Goal: Task Accomplishment & Management: Use online tool/utility

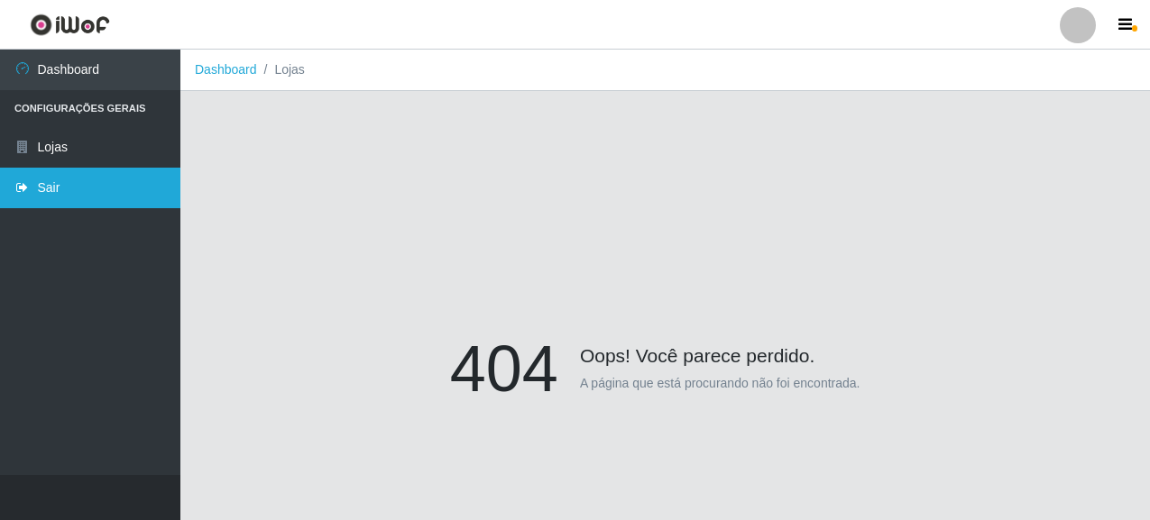
click at [119, 189] on link "Sair" at bounding box center [90, 188] width 180 height 41
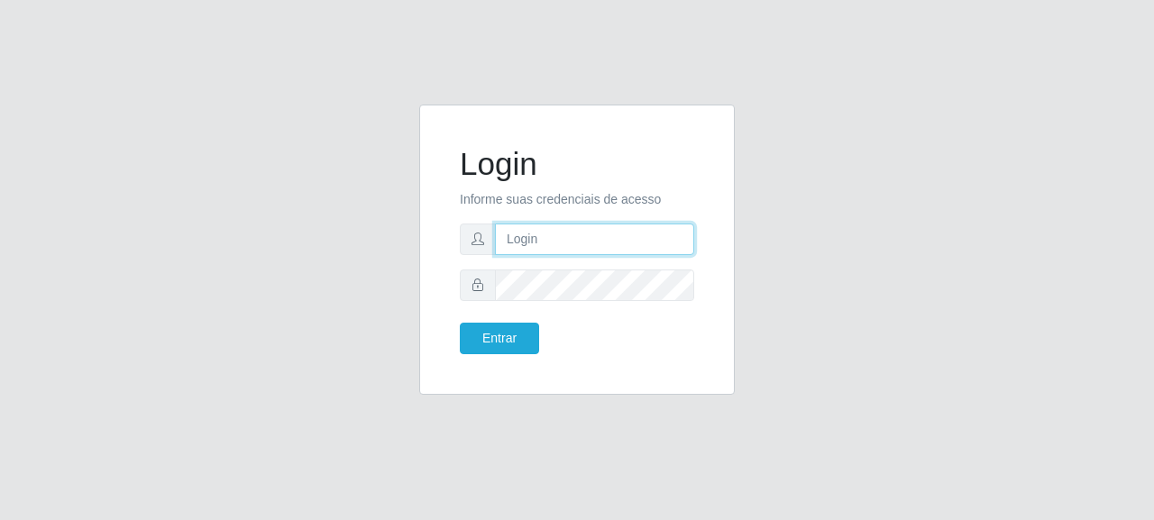
click at [589, 225] on input "text" at bounding box center [594, 240] width 199 height 32
type input "[EMAIL_ADDRESS][DOMAIN_NAME]"
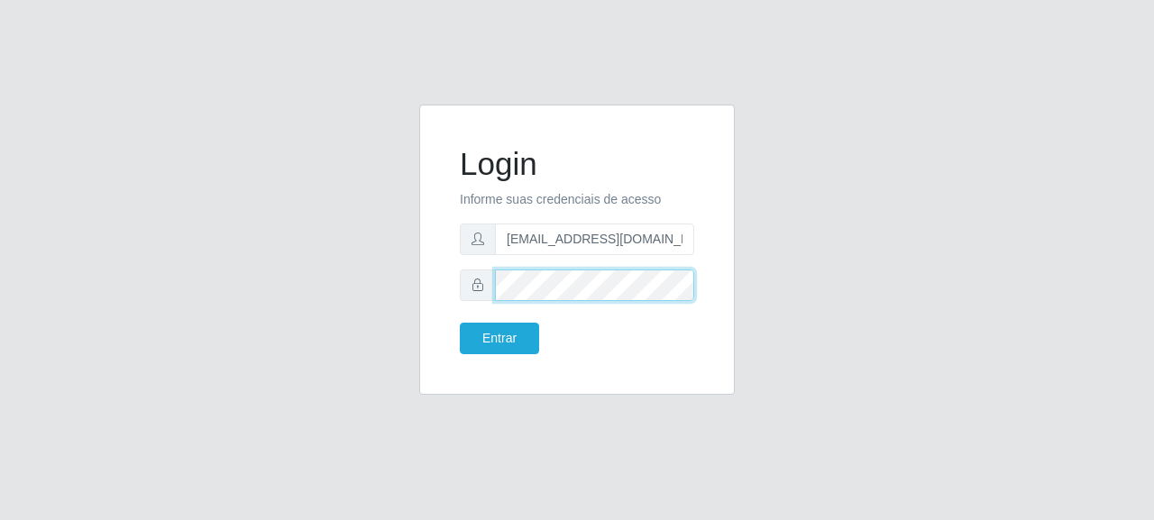
click at [480, 270] on div at bounding box center [577, 286] width 234 height 32
click at [460, 323] on button "Entrar" at bounding box center [499, 339] width 79 height 32
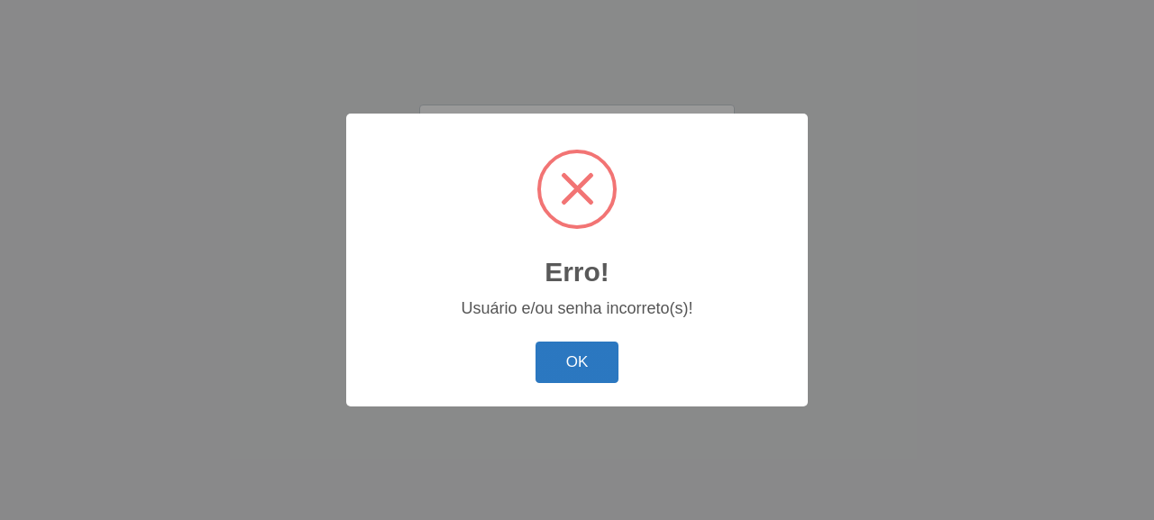
click at [563, 348] on button "OK" at bounding box center [578, 363] width 84 height 42
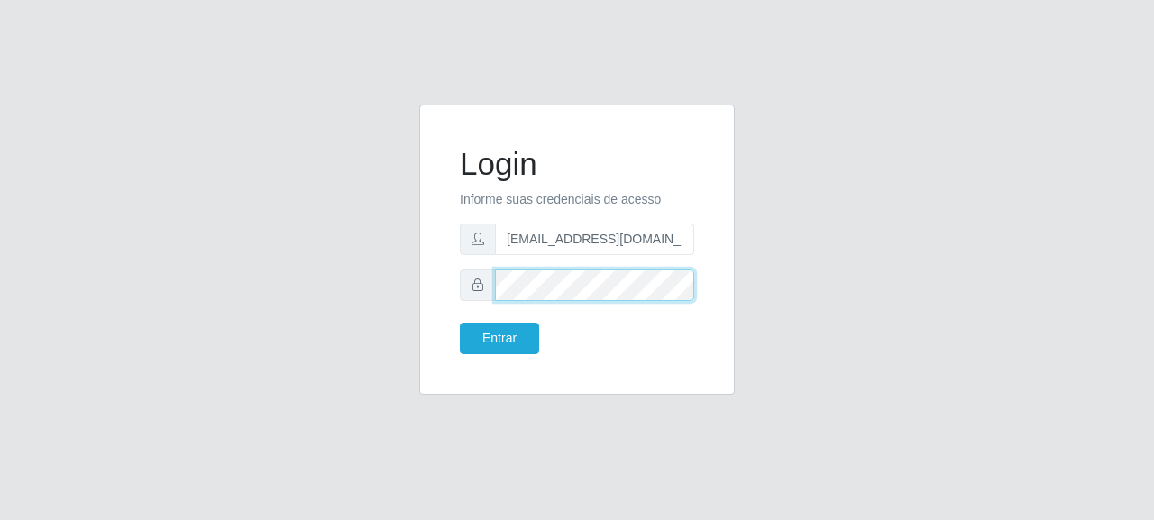
click at [460, 323] on button "Entrar" at bounding box center [499, 339] width 79 height 32
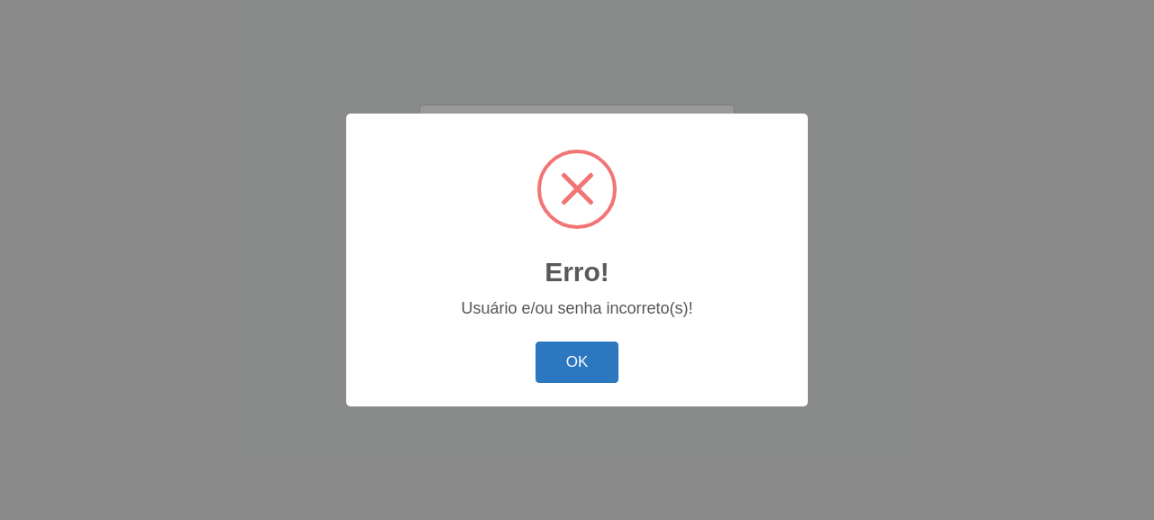
click at [572, 382] on button "OK" at bounding box center [578, 363] width 84 height 42
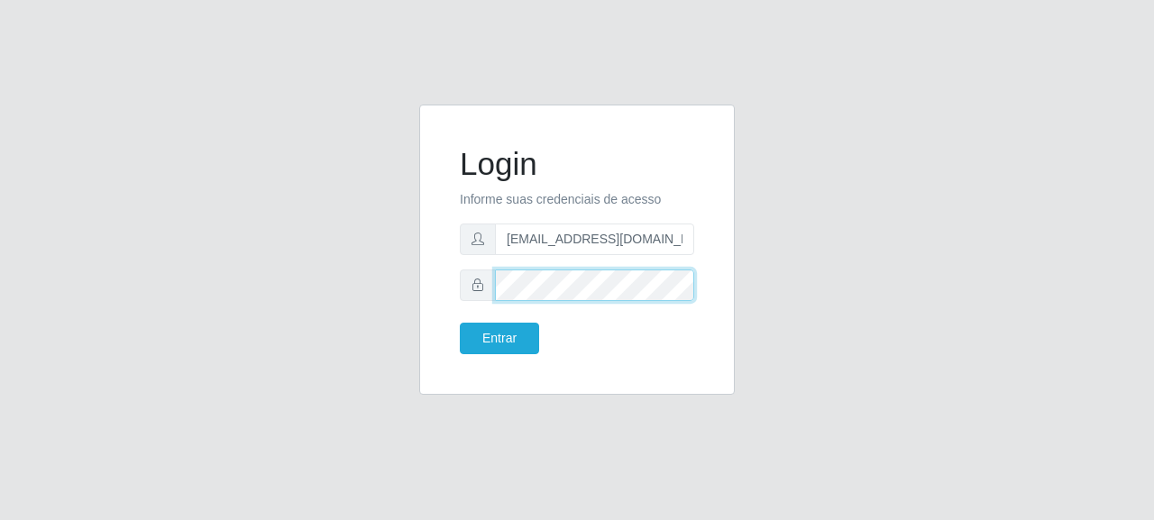
click at [460, 323] on button "Entrar" at bounding box center [499, 339] width 79 height 32
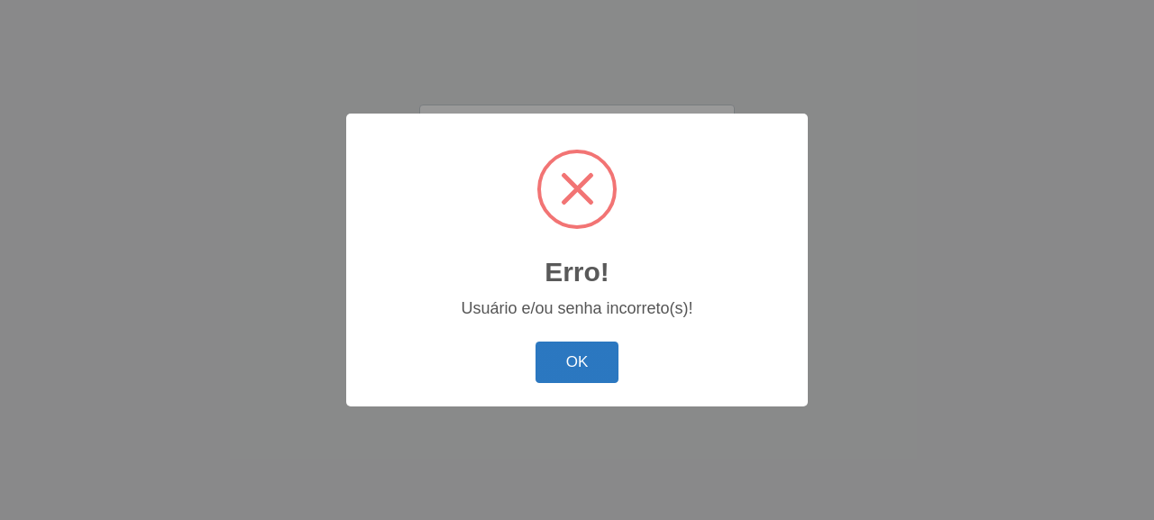
click at [560, 357] on button "OK" at bounding box center [578, 363] width 84 height 42
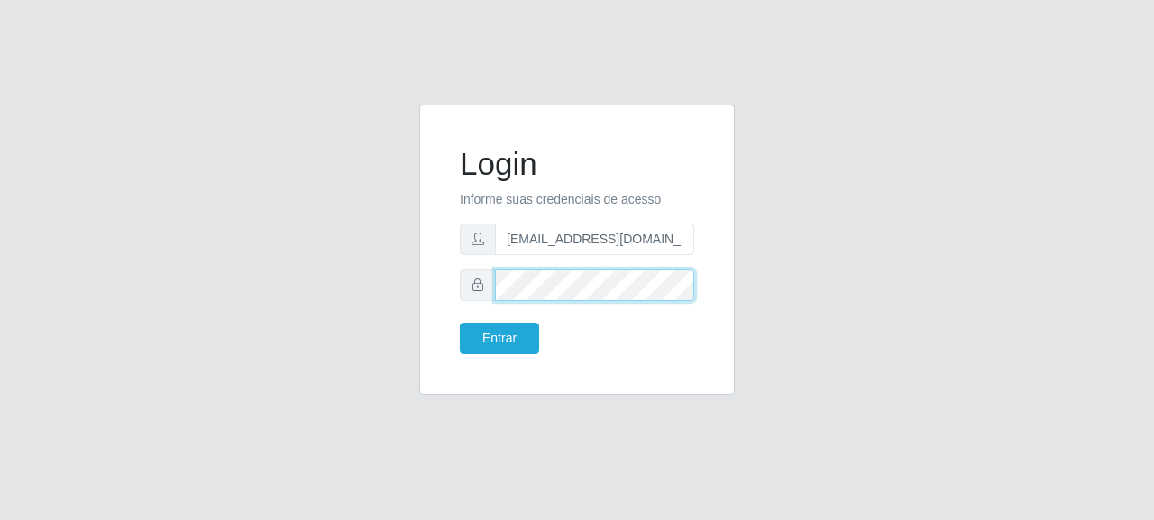
click at [463, 295] on div at bounding box center [577, 286] width 234 height 32
click at [460, 323] on button "Entrar" at bounding box center [499, 339] width 79 height 32
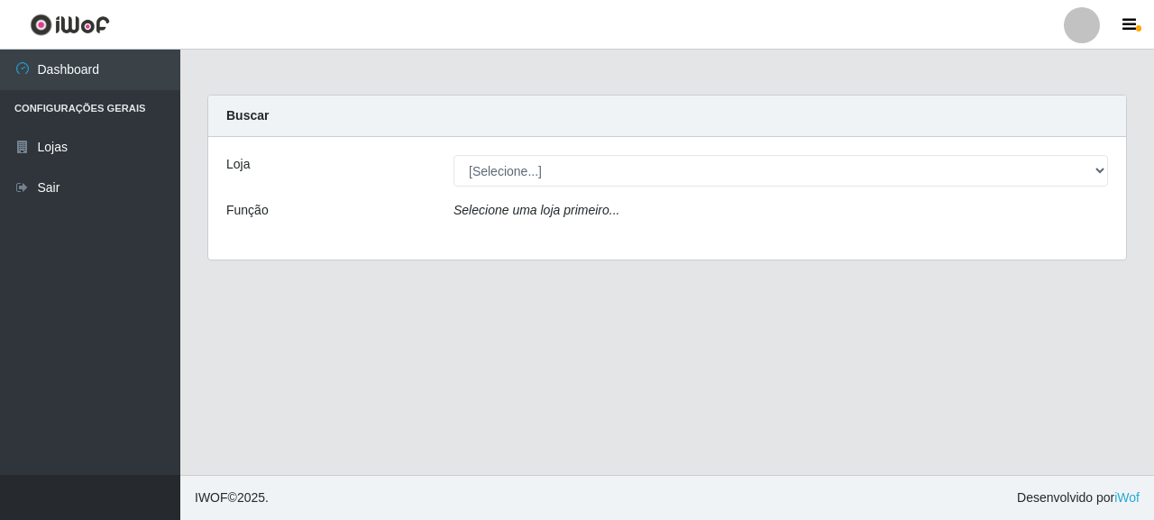
click at [542, 153] on div "Loja [Selecione...] Supermercado Queiroz - [GEOGRAPHIC_DATA] Função Selecione u…" at bounding box center [667, 198] width 918 height 123
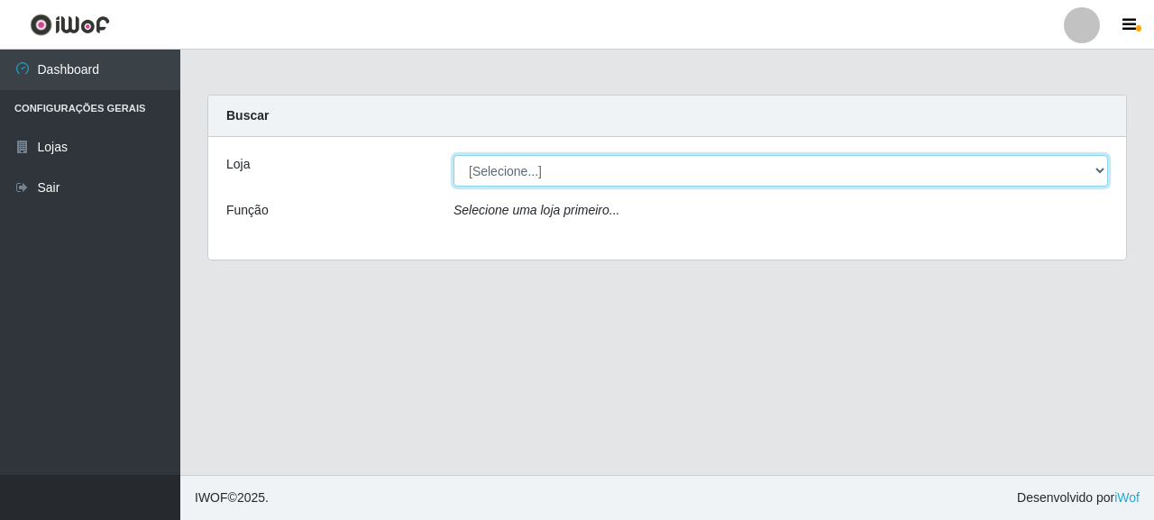
click at [552, 180] on select "[Selecione...] Supermercado Queiroz - [GEOGRAPHIC_DATA]" at bounding box center [781, 171] width 655 height 32
select select "496"
click at [454, 155] on select "[Selecione...] Supermercado Queiroz - [GEOGRAPHIC_DATA]" at bounding box center [781, 171] width 655 height 32
